Goal: Task Accomplishment & Management: Use online tool/utility

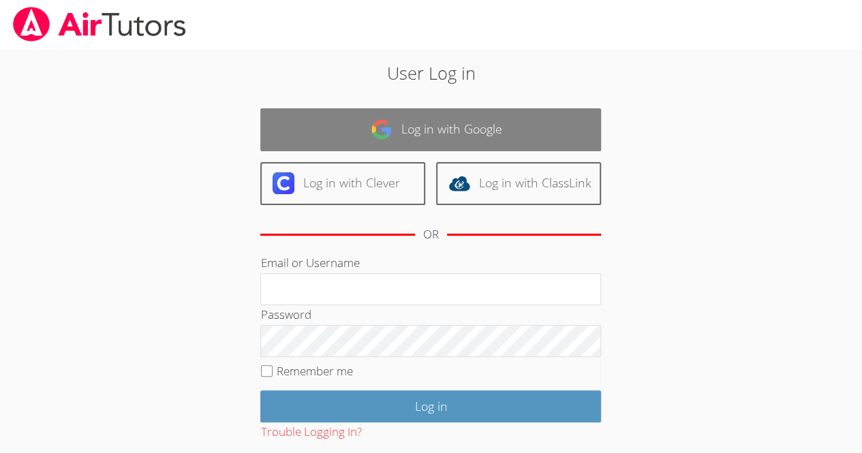
click at [386, 125] on img at bounding box center [382, 130] width 22 height 22
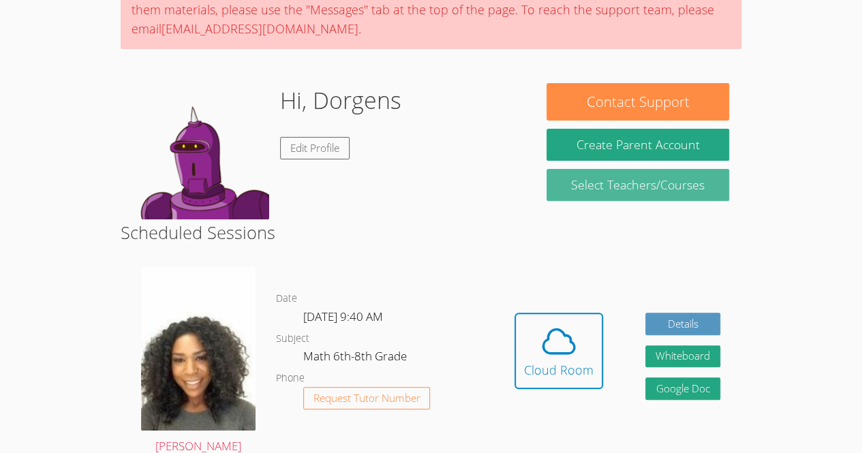
scroll to position [139, 0]
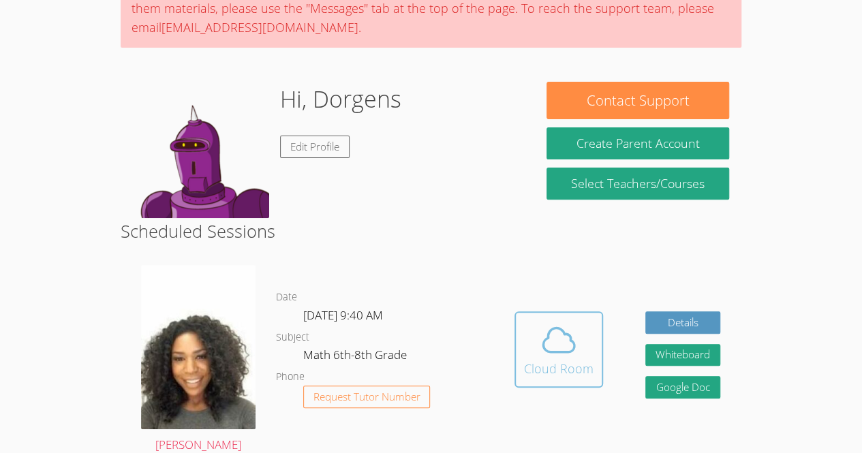
click at [585, 337] on span at bounding box center [559, 340] width 70 height 38
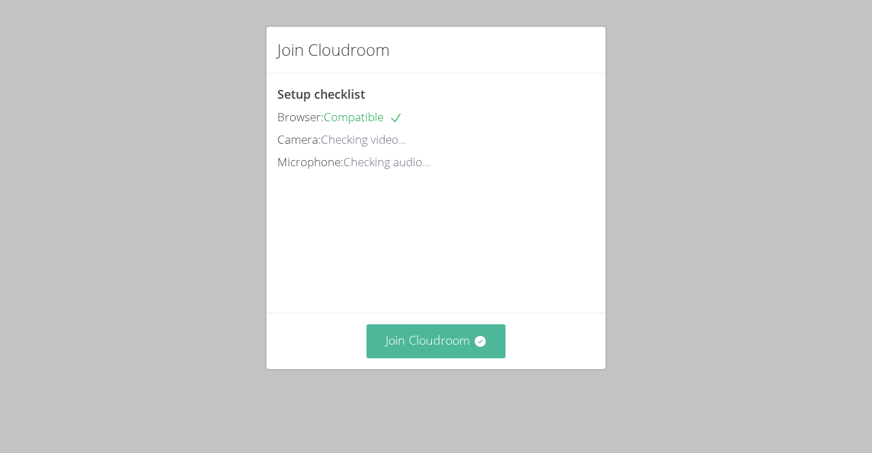
click at [466, 358] on button "Join Cloudroom" at bounding box center [437, 340] width 140 height 33
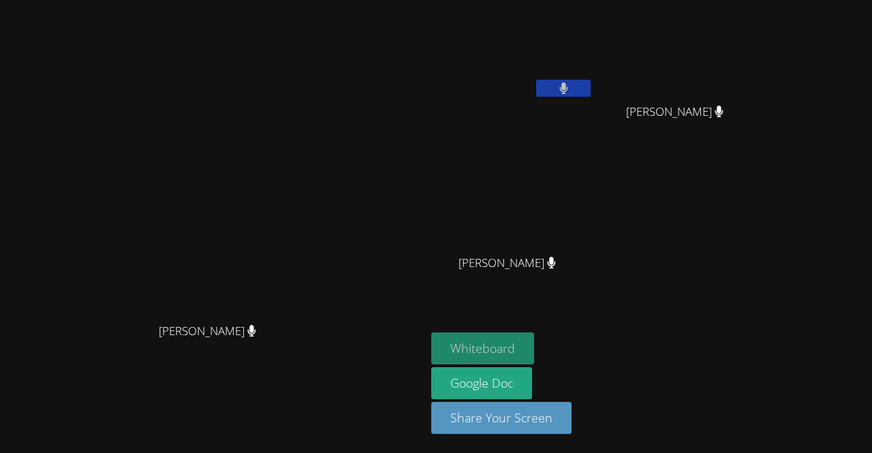
click at [534, 339] on button "Whiteboard" at bounding box center [482, 349] width 103 height 32
click at [534, 351] on button "Whiteboard" at bounding box center [482, 349] width 103 height 32
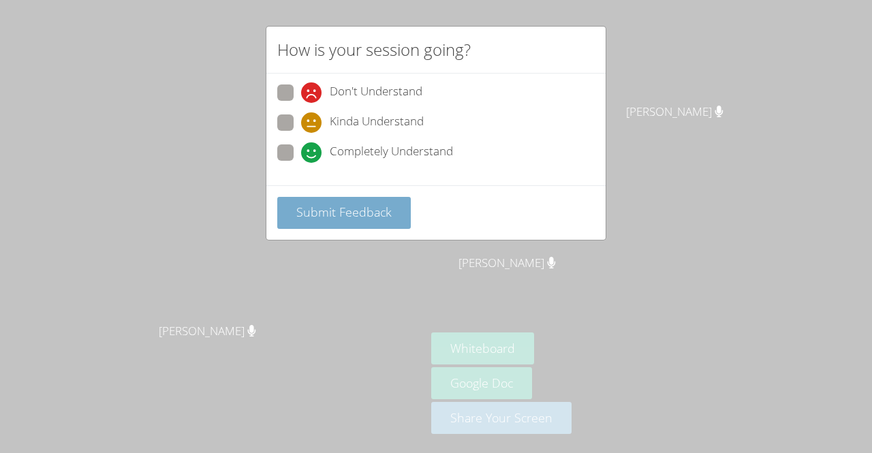
click at [333, 204] on span "Submit Feedback" at bounding box center [344, 212] width 95 height 16
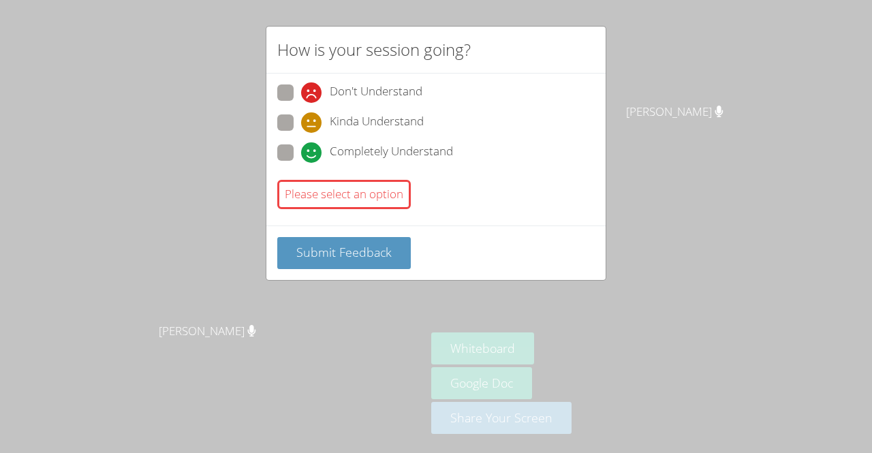
click at [301, 163] on span at bounding box center [301, 163] width 0 height 0
click at [301, 150] on input "Completely Understand" at bounding box center [307, 151] width 12 height 12
radio input "true"
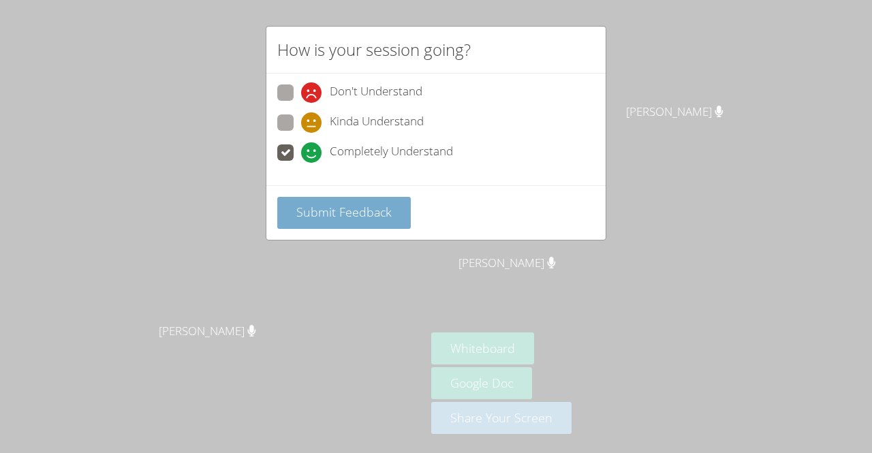
click at [346, 224] on button "Submit Feedback" at bounding box center [344, 213] width 134 height 32
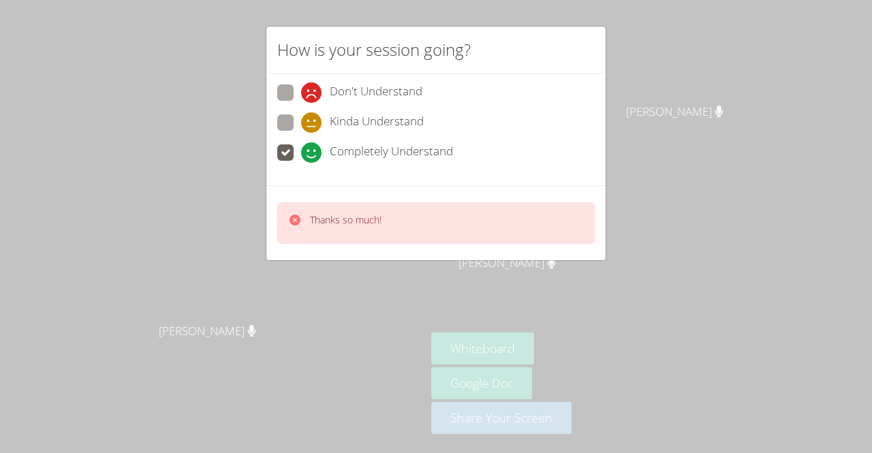
click at [292, 220] on icon at bounding box center [295, 220] width 11 height 11
click at [292, 217] on icon at bounding box center [295, 220] width 11 height 11
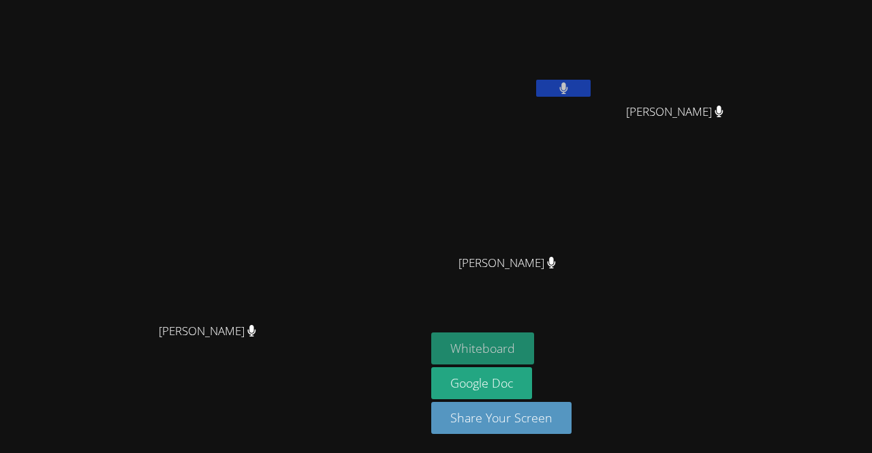
click at [534, 350] on button "Whiteboard" at bounding box center [482, 349] width 103 height 32
